Goal: Task Accomplishment & Management: Manage account settings

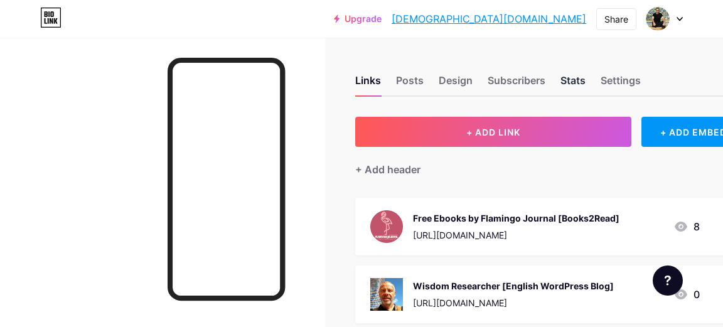
click at [580, 77] on div "Stats" at bounding box center [572, 84] width 25 height 23
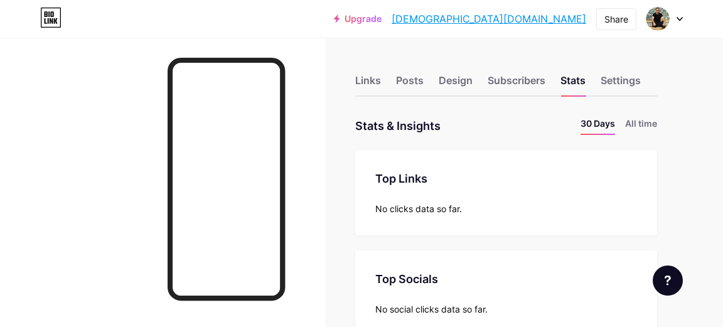
click at [679, 19] on icon at bounding box center [679, 19] width 5 height 3
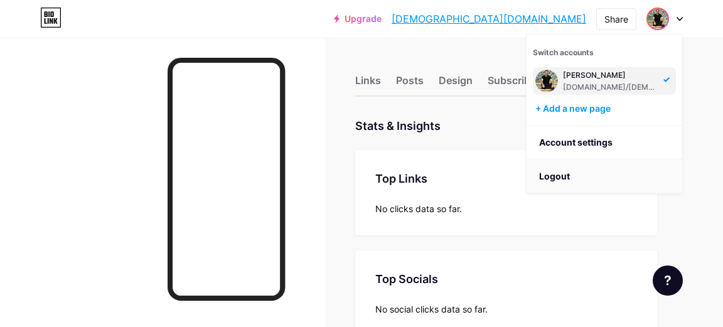
click at [563, 171] on li "Logout" at bounding box center [604, 176] width 156 height 34
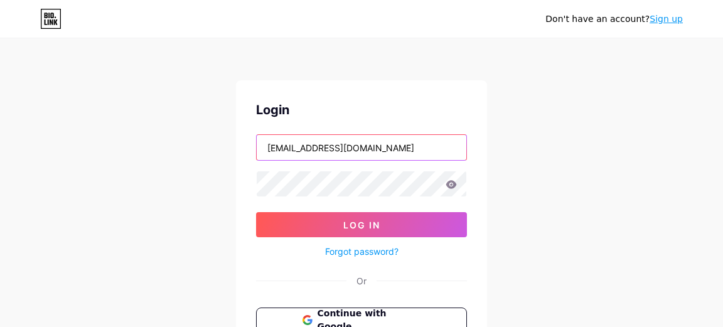
click at [425, 148] on input "[EMAIL_ADDRESS][DOMAIN_NAME]" at bounding box center [362, 147] width 210 height 25
type input "[EMAIL_ADDRESS][DOMAIN_NAME]"
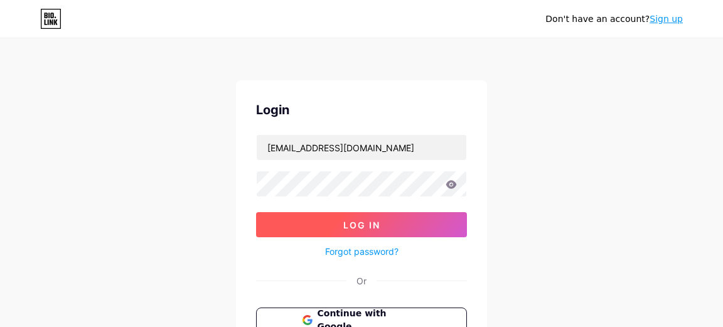
click at [373, 225] on span "Log In" at bounding box center [361, 225] width 37 height 11
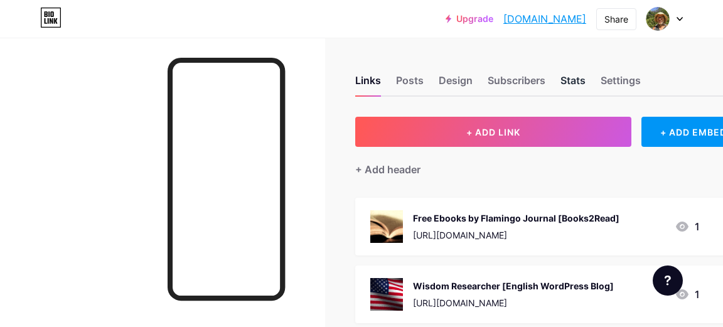
click at [574, 78] on div "Stats" at bounding box center [572, 84] width 25 height 23
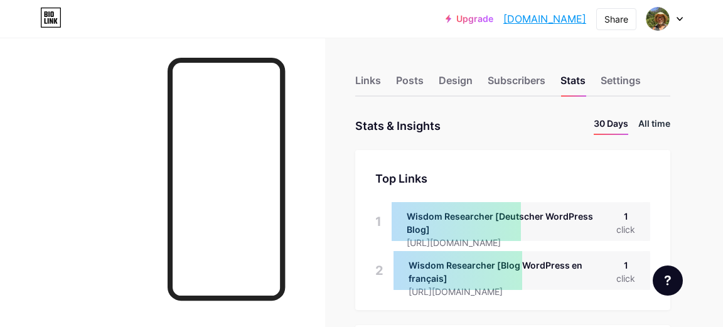
click at [653, 127] on li "All time" at bounding box center [654, 126] width 32 height 18
